Goal: Find specific page/section: Find specific page/section

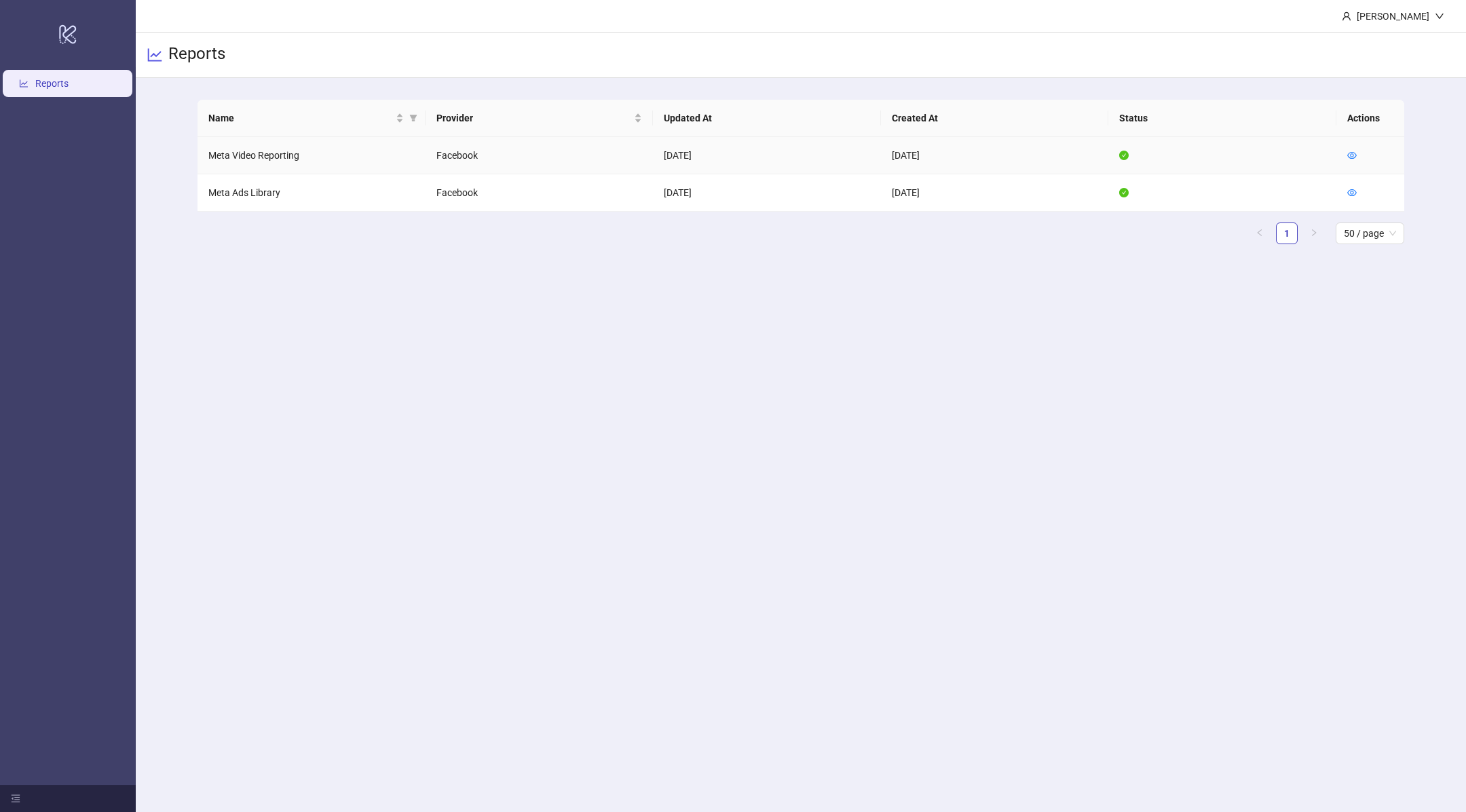
click at [1351, 148] on div at bounding box center [1351, 155] width 9 height 15
click at [1351, 160] on link at bounding box center [1351, 155] width 9 height 11
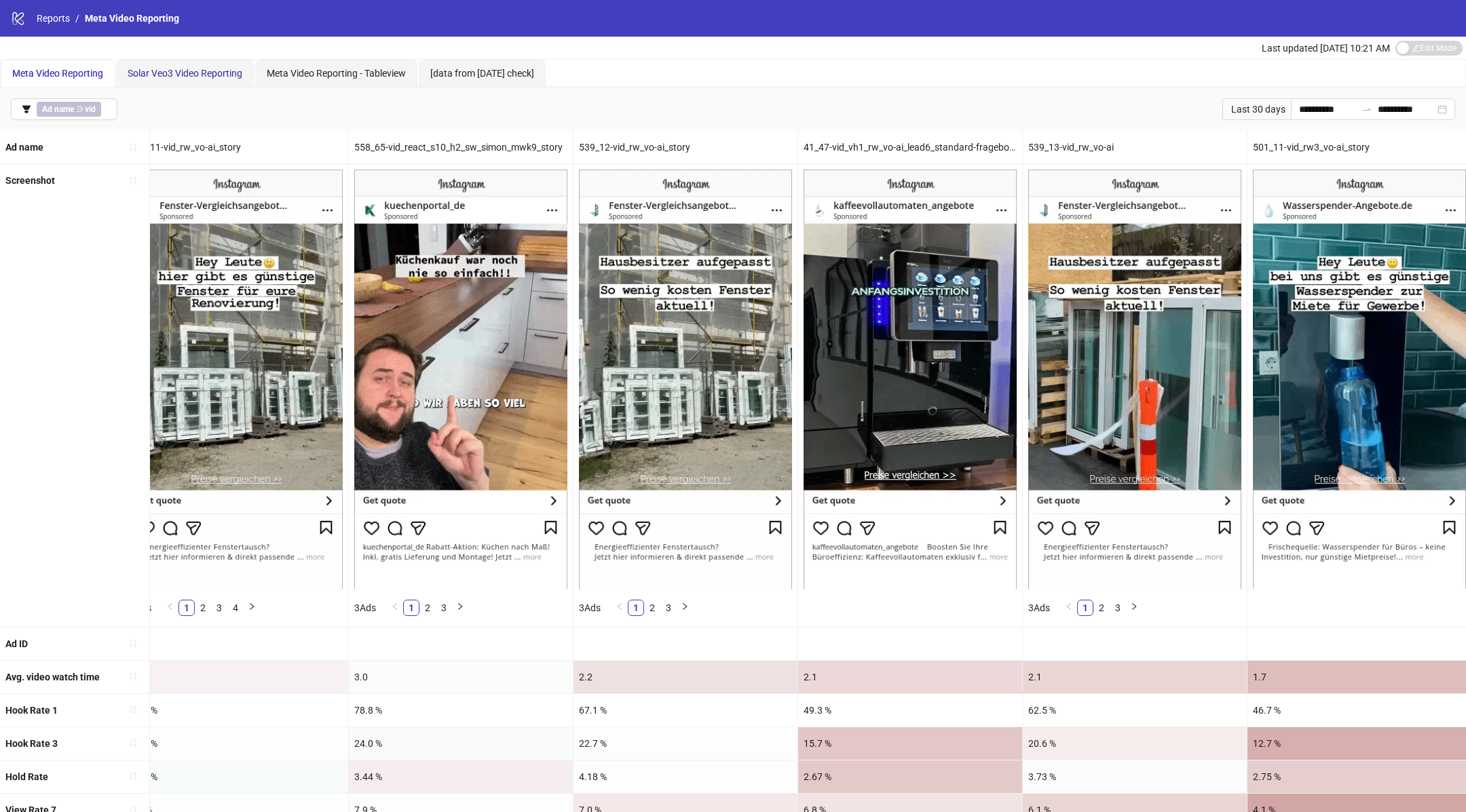
click at [204, 80] on div "Solar Veo3 Video Reporting" at bounding box center [185, 73] width 115 height 15
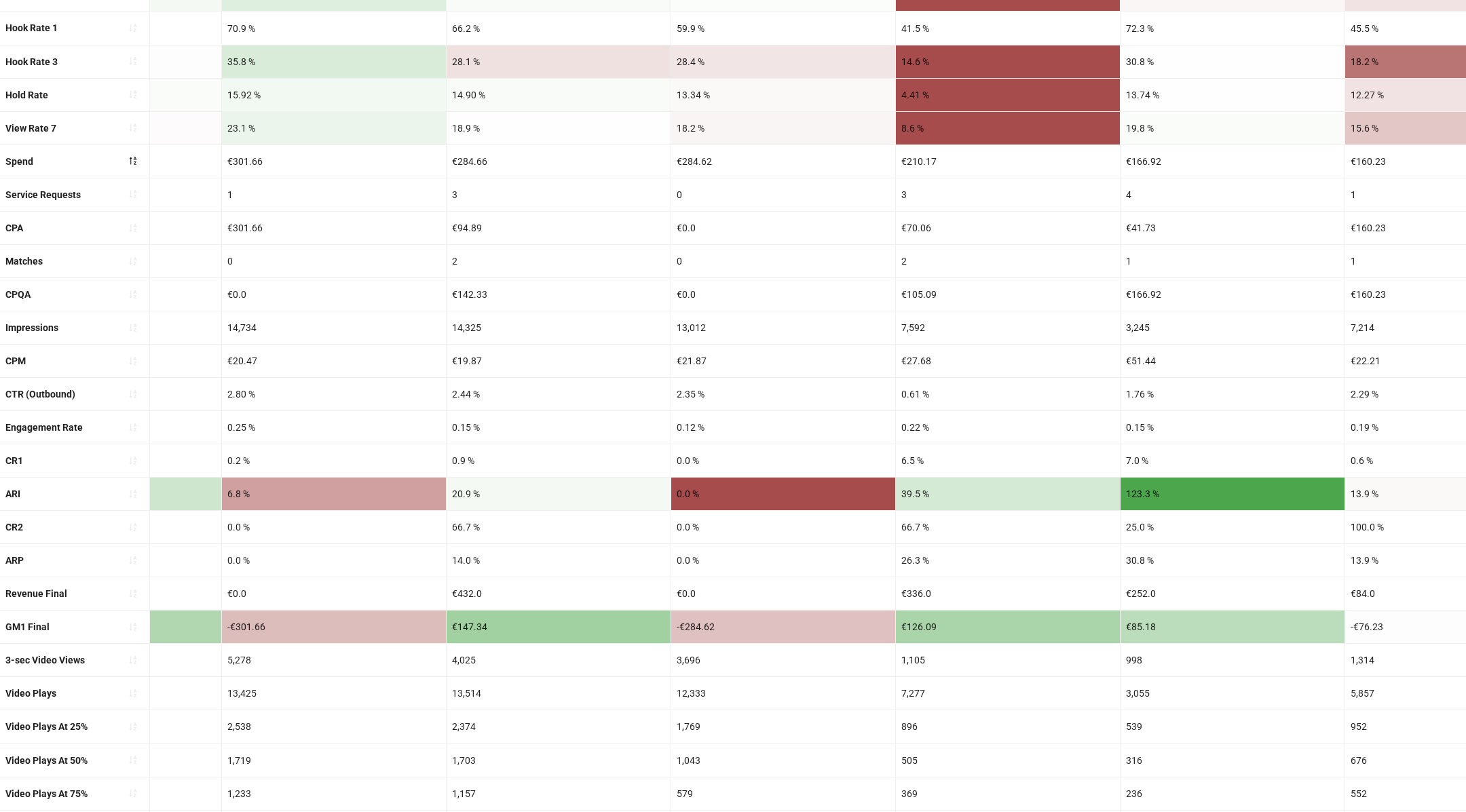
scroll to position [299, 0]
